Goal: Information Seeking & Learning: Learn about a topic

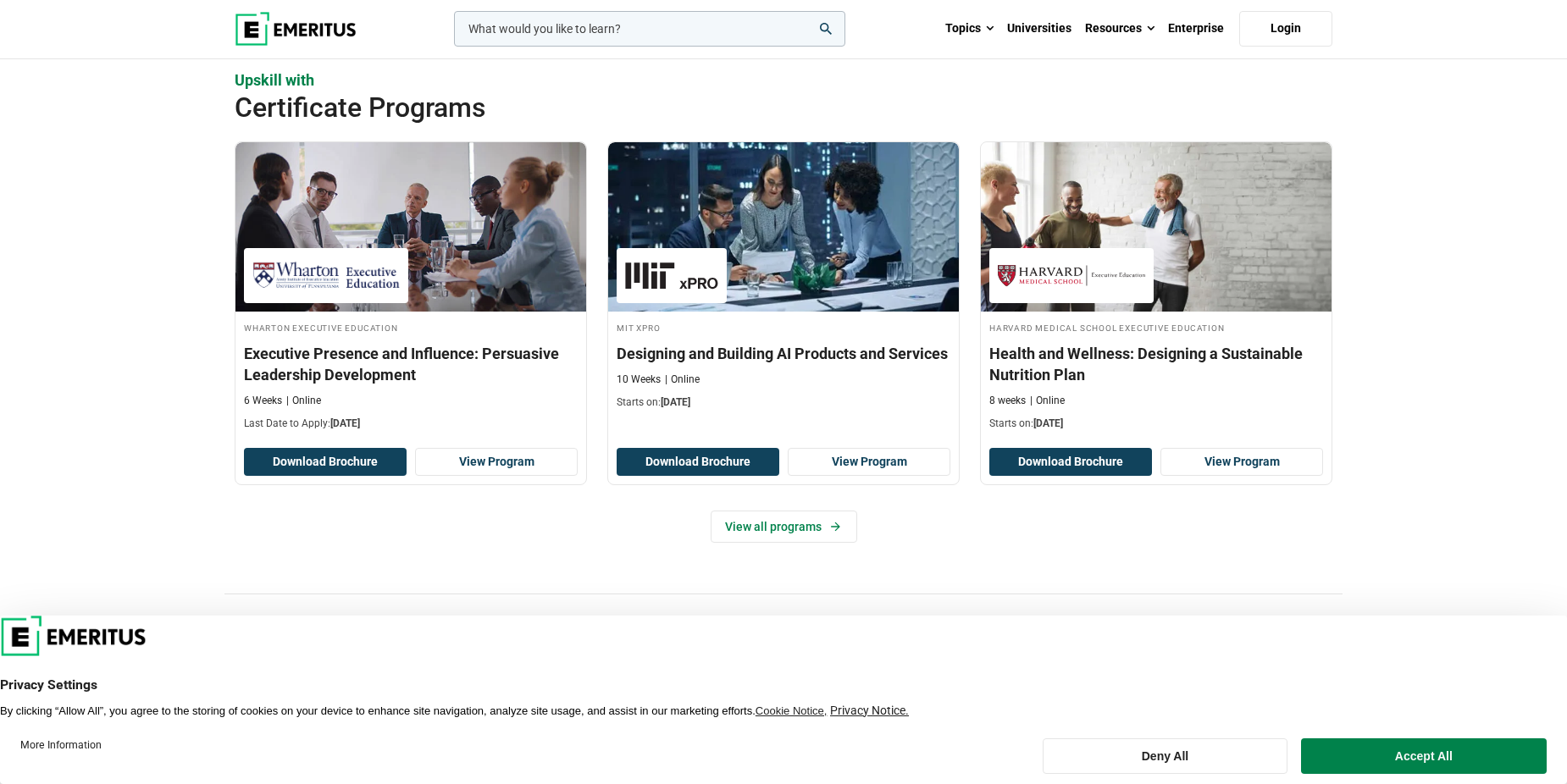
scroll to position [1863, 0]
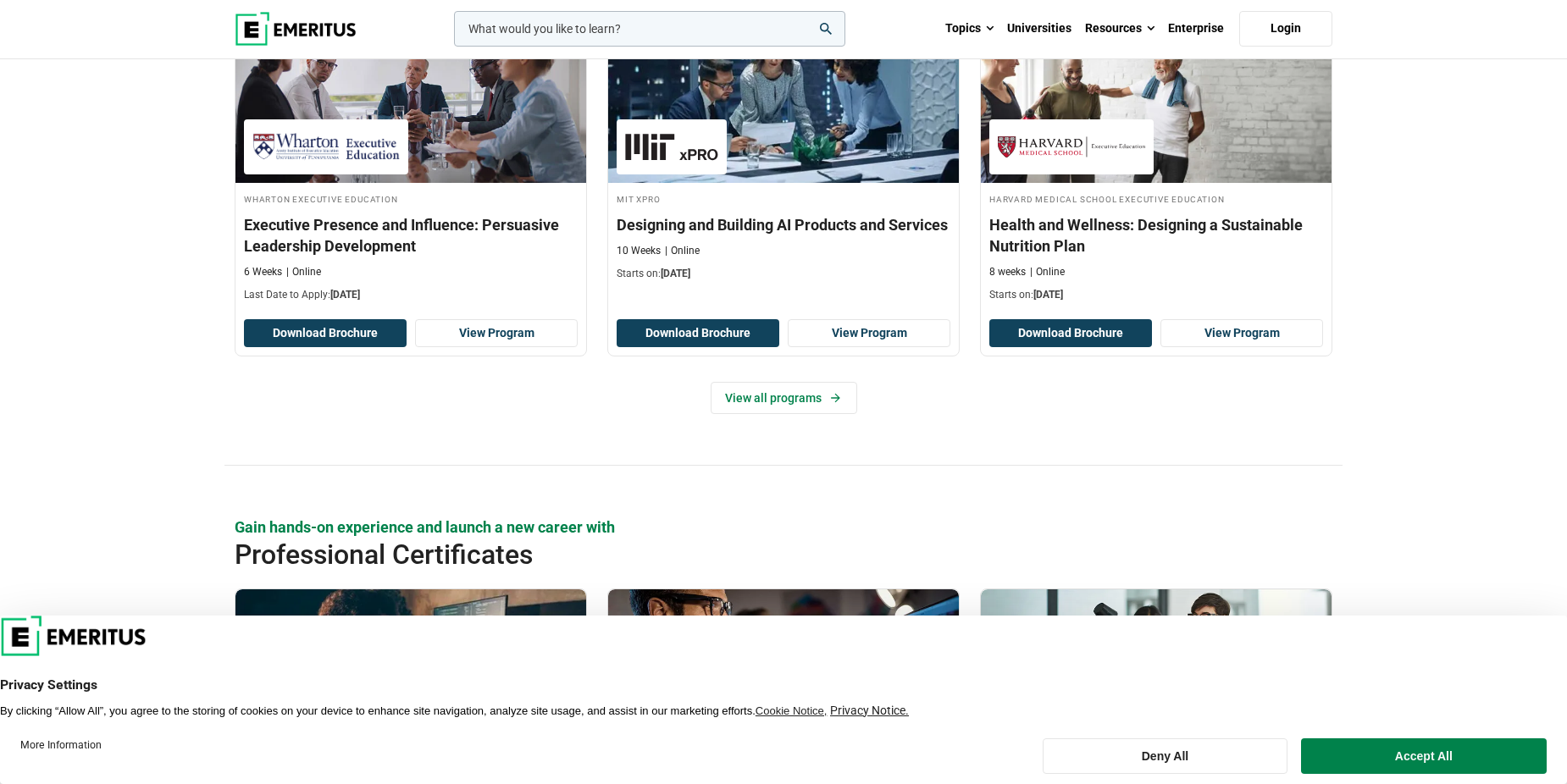
drag, startPoint x: 1405, startPoint y: 747, endPoint x: 1422, endPoint y: 746, distance: 17.0
click at [1407, 747] on button "Accept All" at bounding box center [1423, 757] width 245 height 36
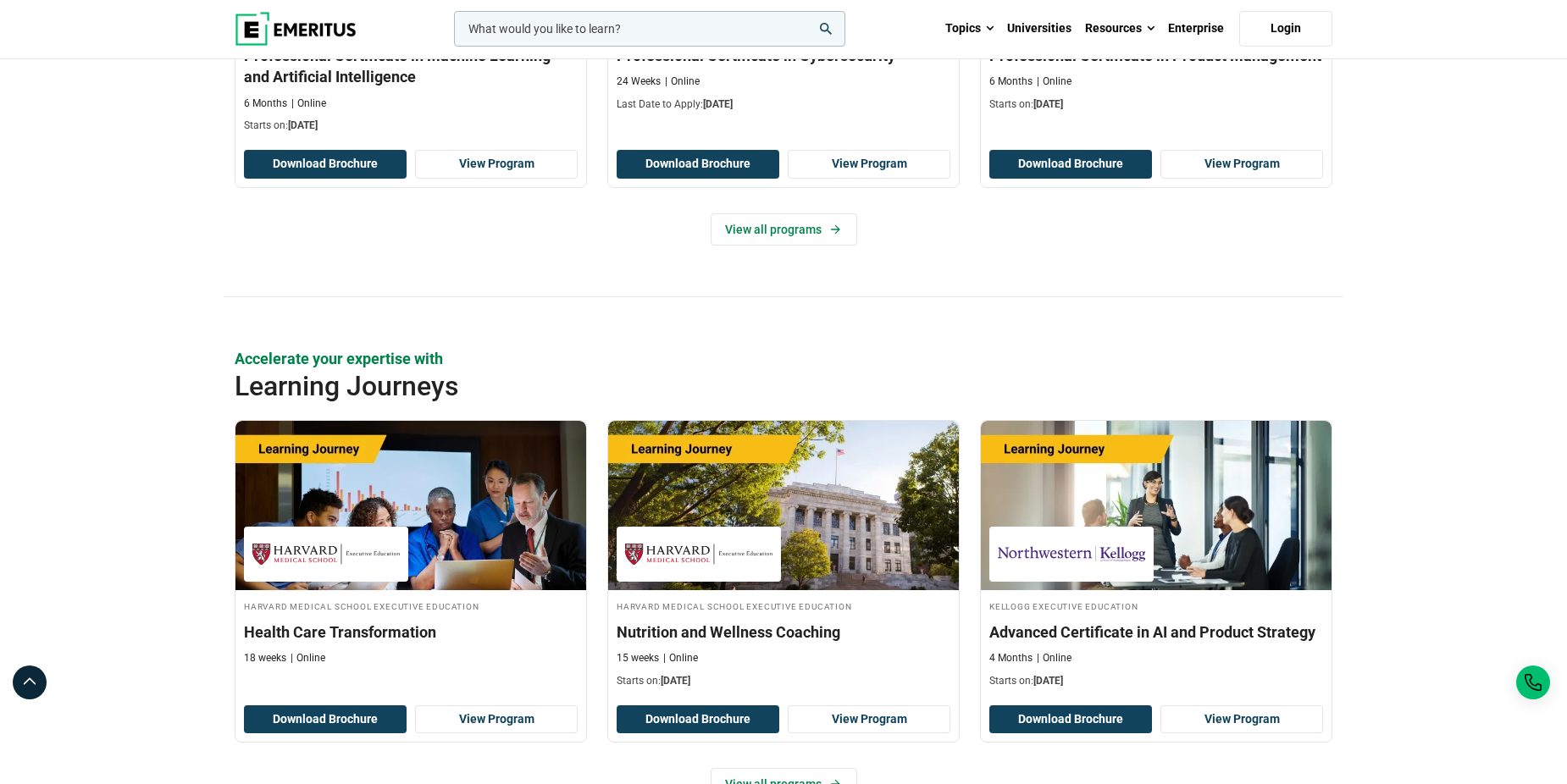
scroll to position [2480, 0]
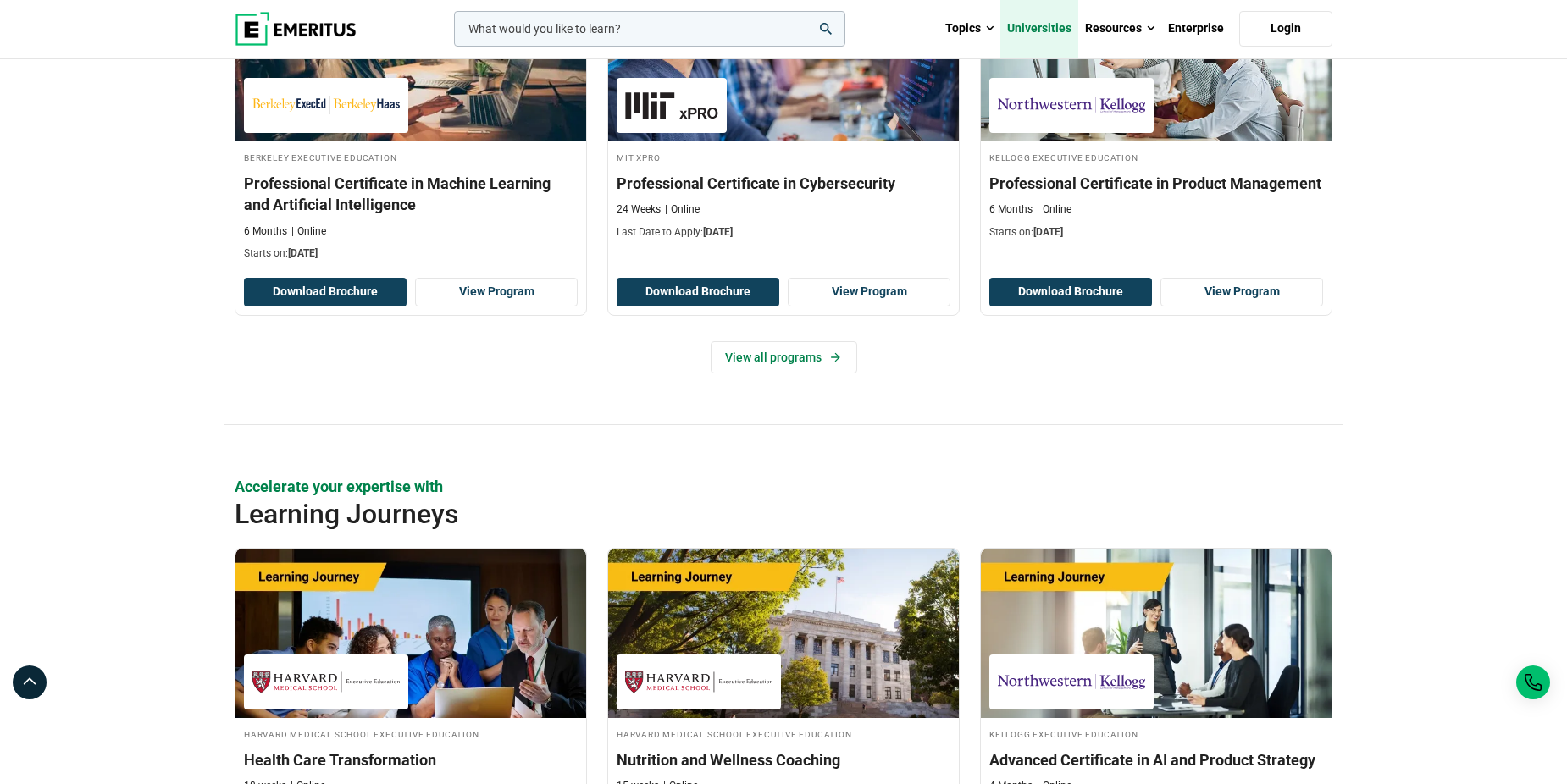
click at [1046, 27] on link "Universities" at bounding box center [1039, 28] width 78 height 59
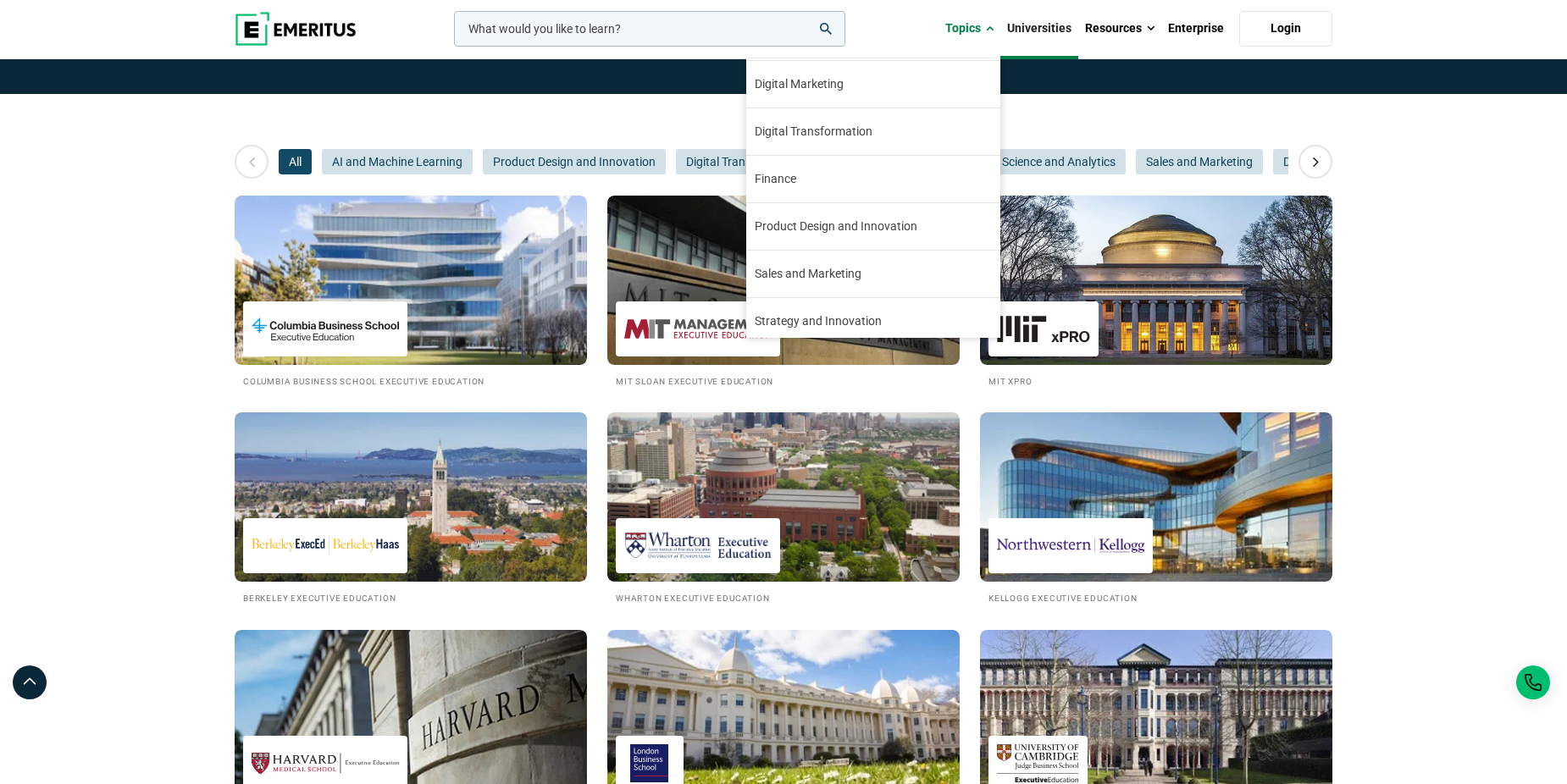
scroll to position [109, 0]
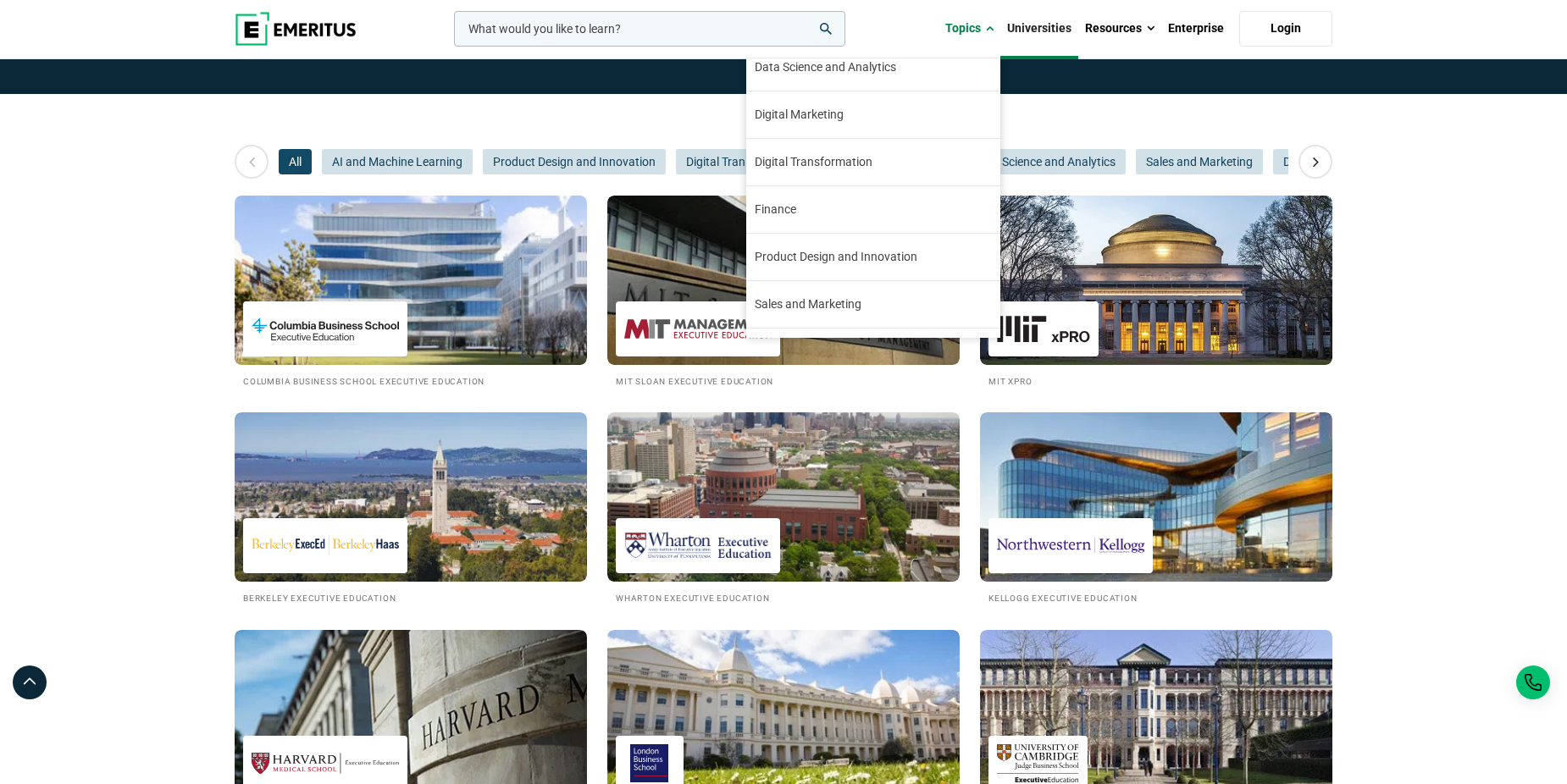
click at [794, 210] on span "Finance" at bounding box center [775, 209] width 42 height 18
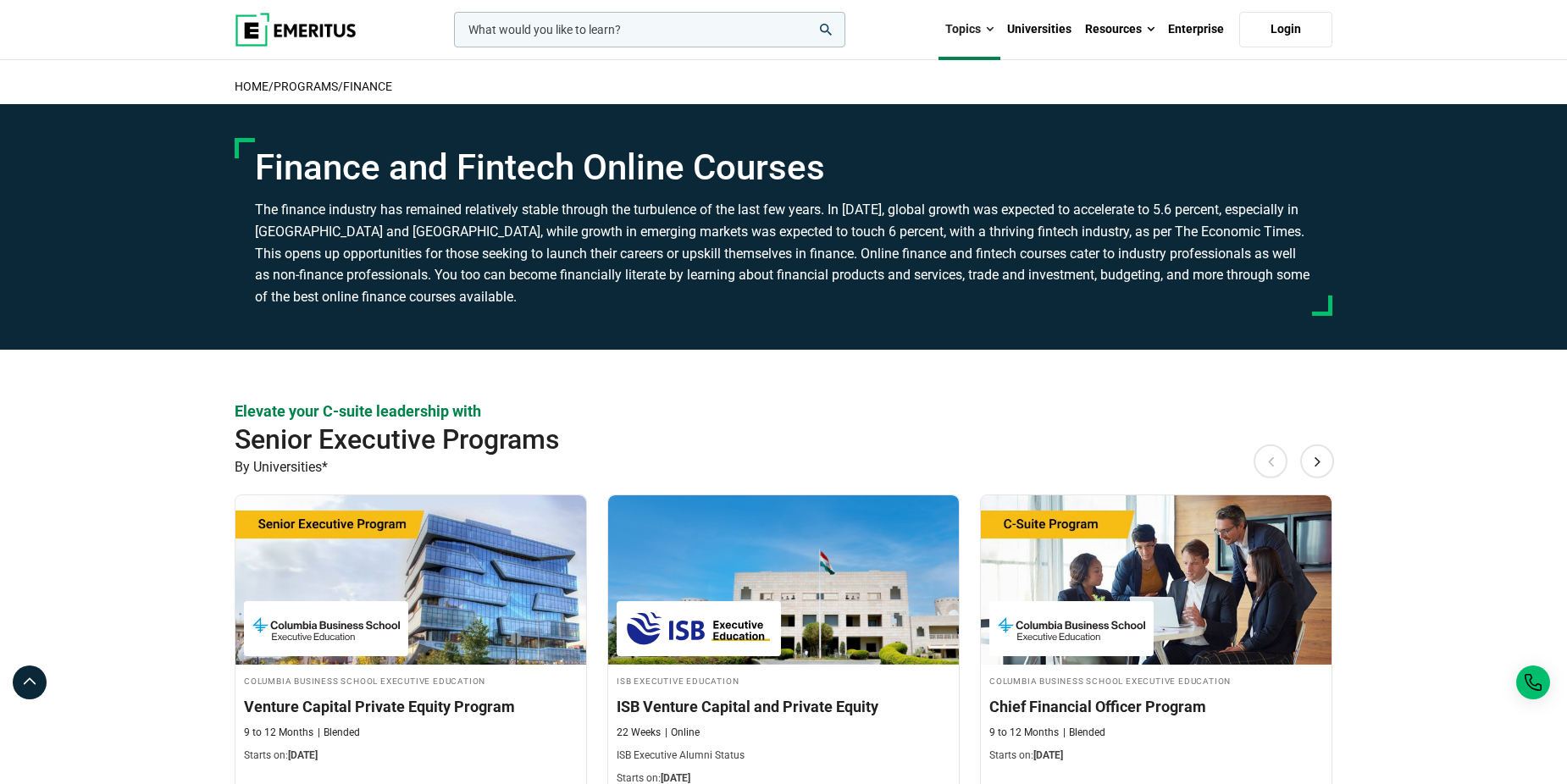
click at [310, 33] on img at bounding box center [295, 30] width 122 height 34
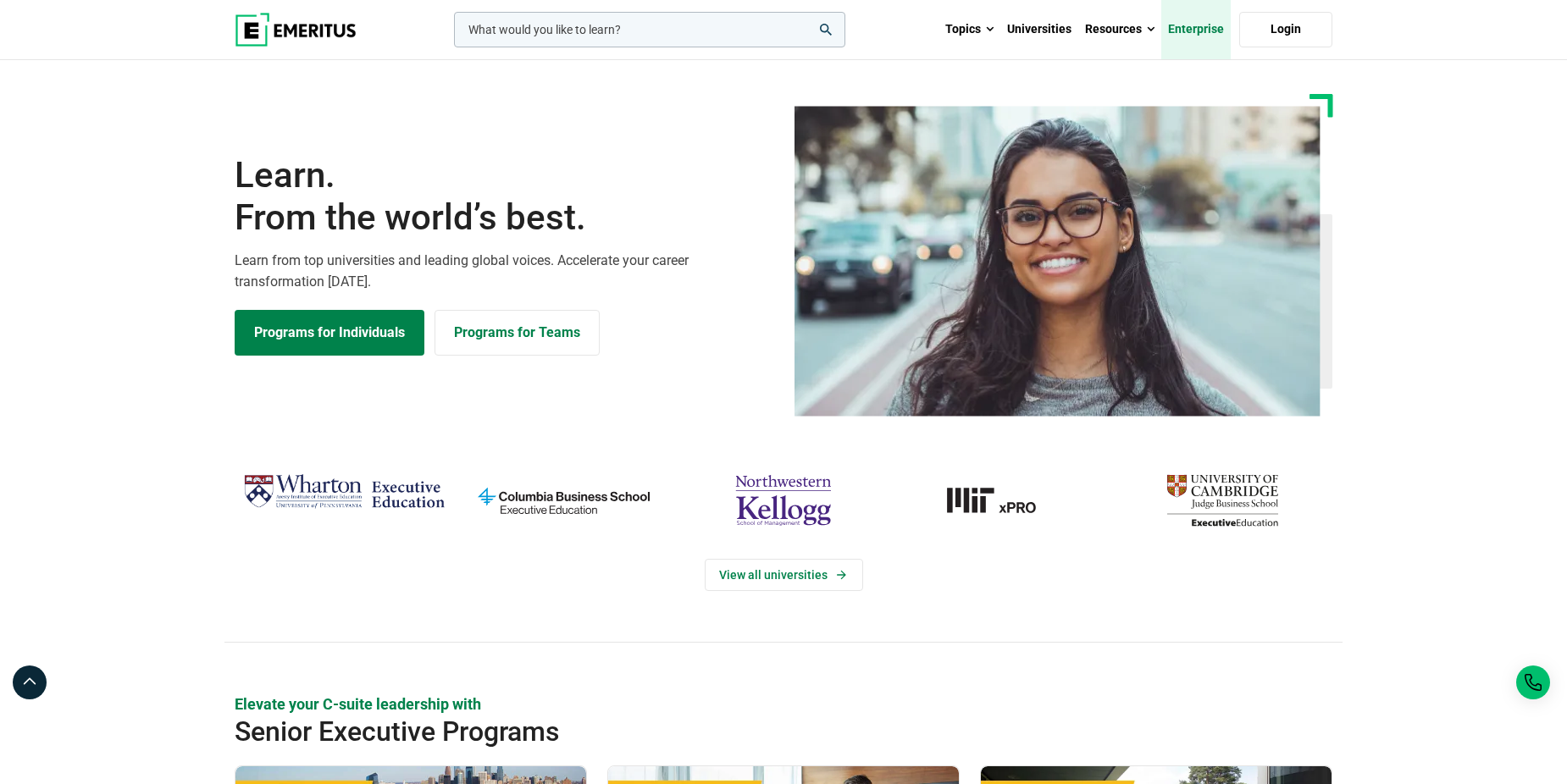
click at [1204, 29] on link "Enterprise" at bounding box center [1196, 29] width 69 height 59
